Goal: Information Seeking & Learning: Learn about a topic

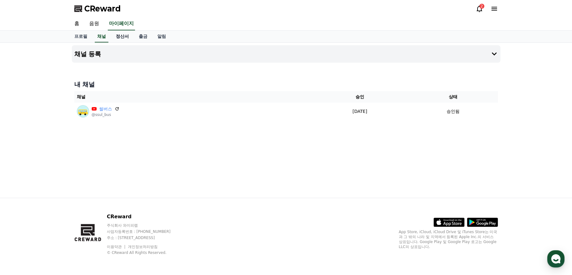
click at [126, 37] on link "정산서" at bounding box center [122, 37] width 23 height 12
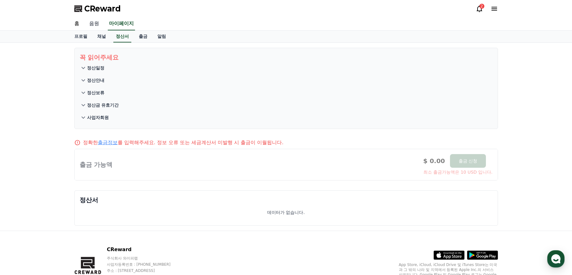
click at [98, 23] on link "음원" at bounding box center [94, 23] width 20 height 13
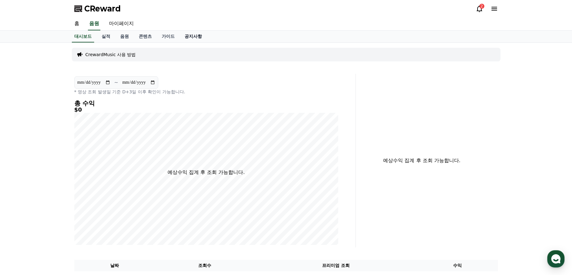
click at [190, 36] on link "공지사항" at bounding box center [193, 37] width 27 height 12
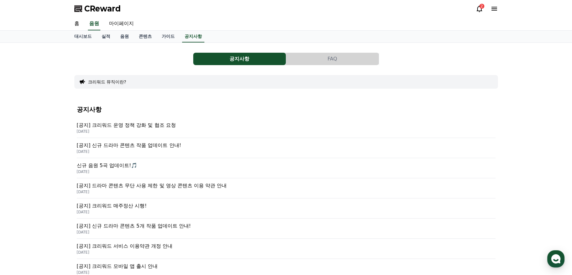
click at [201, 129] on p "[공지] 크리워드 운영 정책 강화 및 협조 요청" at bounding box center [286, 124] width 419 height 7
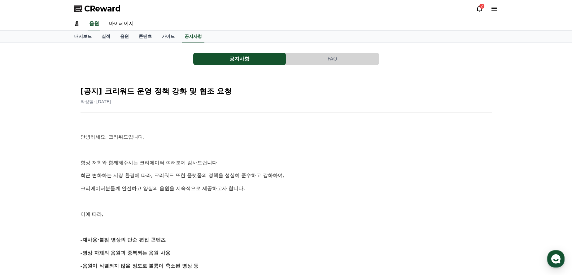
click at [342, 60] on button "FAQ" at bounding box center [332, 59] width 93 height 12
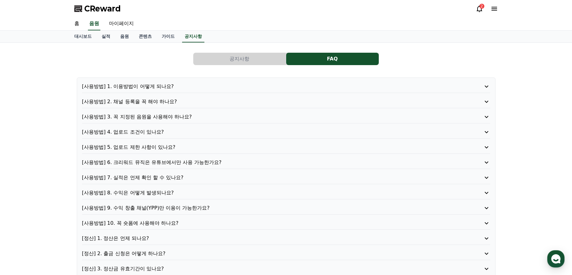
click at [481, 12] on icon at bounding box center [479, 8] width 7 height 7
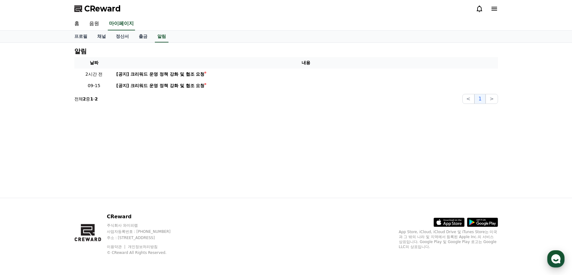
click at [563, 259] on div "button" at bounding box center [556, 258] width 17 height 17
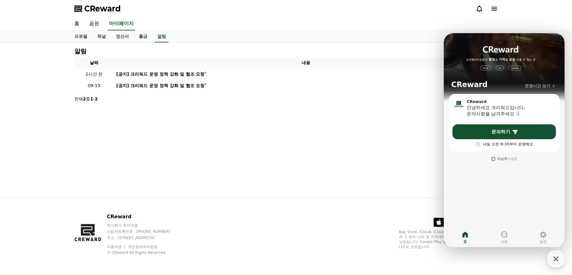
click at [401, 141] on div "알림 날짜 내용 2시간 전 [공지] 크리워드 운영 정책 강화 및 협조 요청 09-15 [공지] 크리워드 운영 정책 강화 및 협조 요청 전체 2…" at bounding box center [286, 120] width 434 height 155
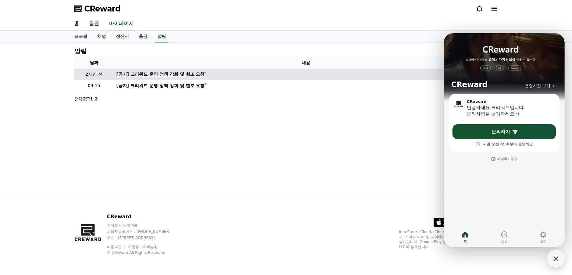
click at [221, 73] on link "[공지] 크리워드 운영 정책 강화 및 협조 요청" at bounding box center [306, 74] width 379 height 7
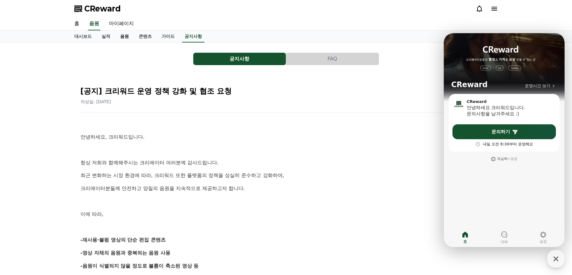
click at [123, 37] on link "음원" at bounding box center [124, 37] width 19 height 12
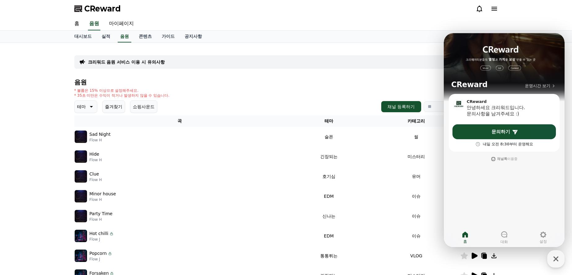
click at [56, 157] on div "크리워드 음원 서비스 이용 시 유의사항 음원 * 볼륨은 15% 이상으로 설정해주세요. * 35초 미만은 수익이 적거나 발생하지 않을 수 있습니…" at bounding box center [286, 193] width 572 height 300
click at [554, 263] on icon "button" at bounding box center [556, 258] width 11 height 11
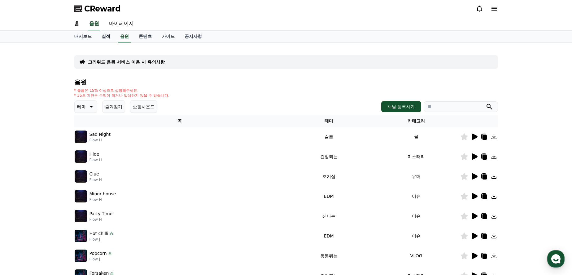
click at [105, 38] on link "실적" at bounding box center [106, 37] width 19 height 12
